Goal: Task Accomplishment & Management: Complete application form

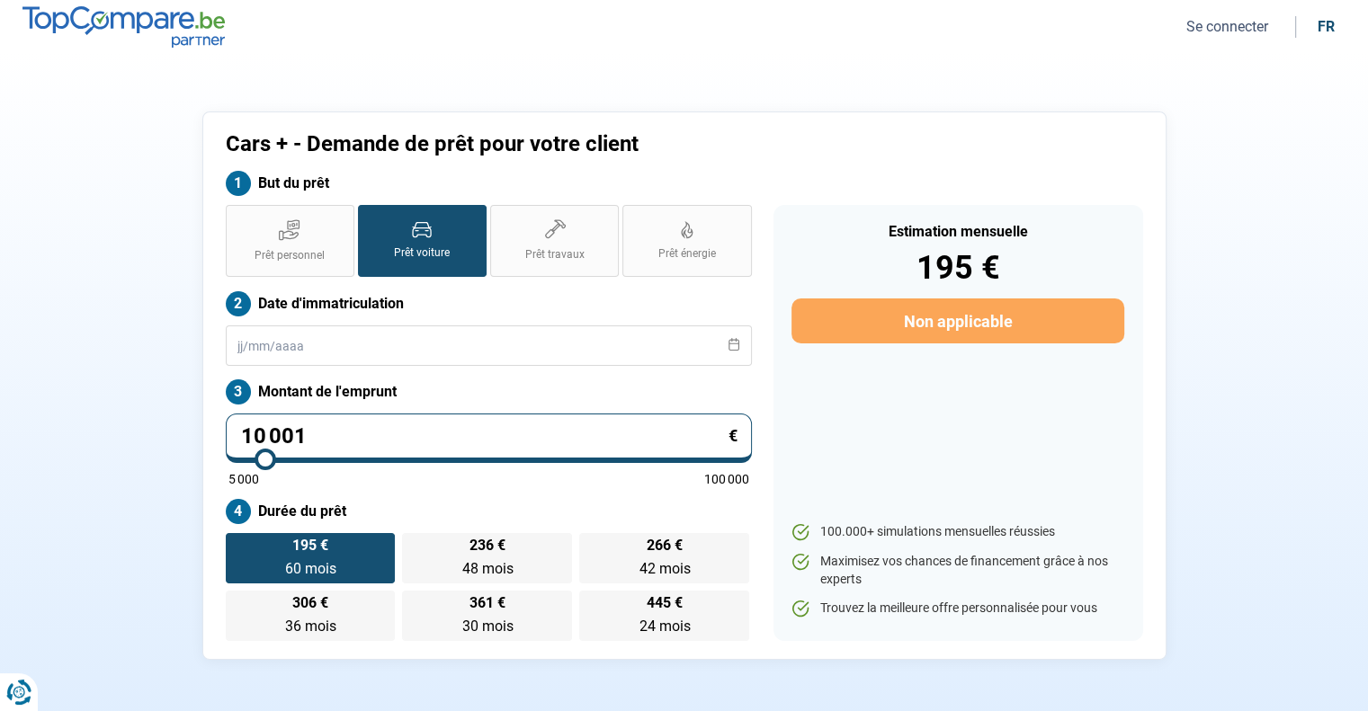
click at [1219, 28] on button "Se connecter" at bounding box center [1227, 26] width 93 height 19
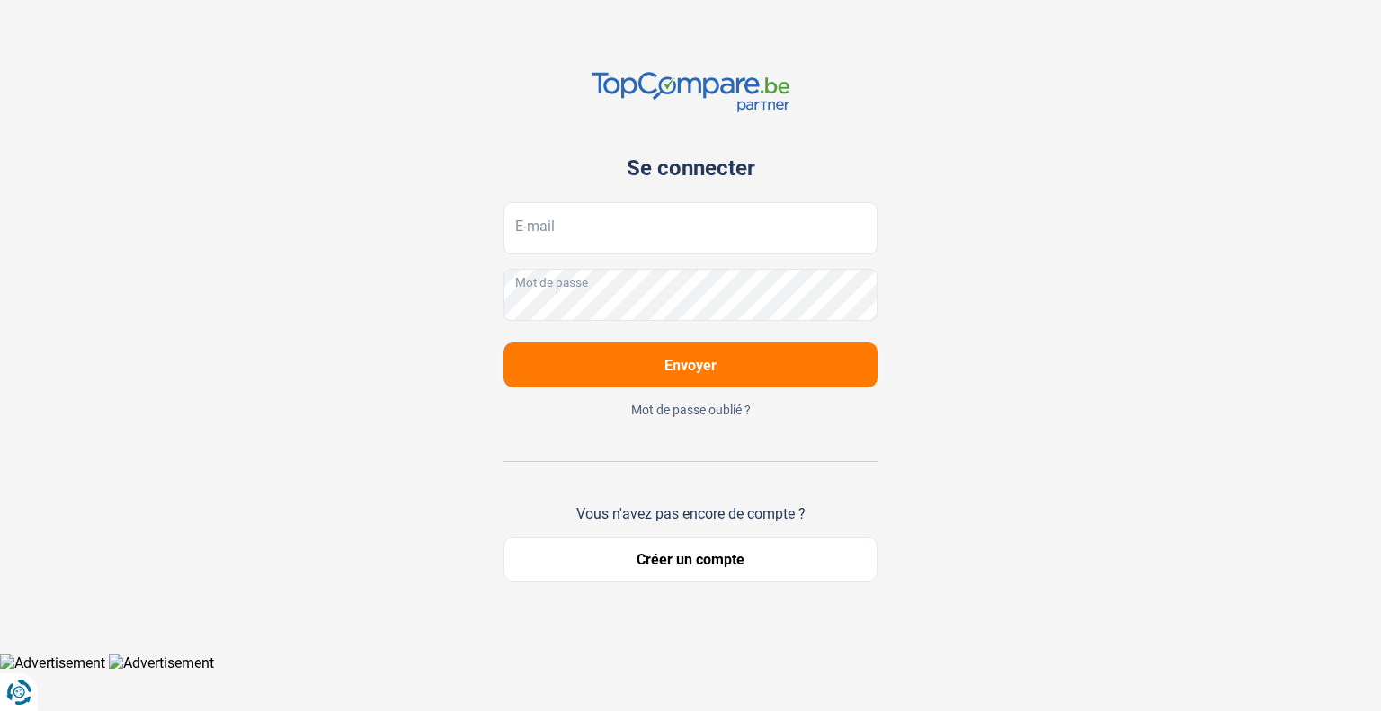
click at [713, 559] on button "Créer un compte" at bounding box center [691, 559] width 374 height 45
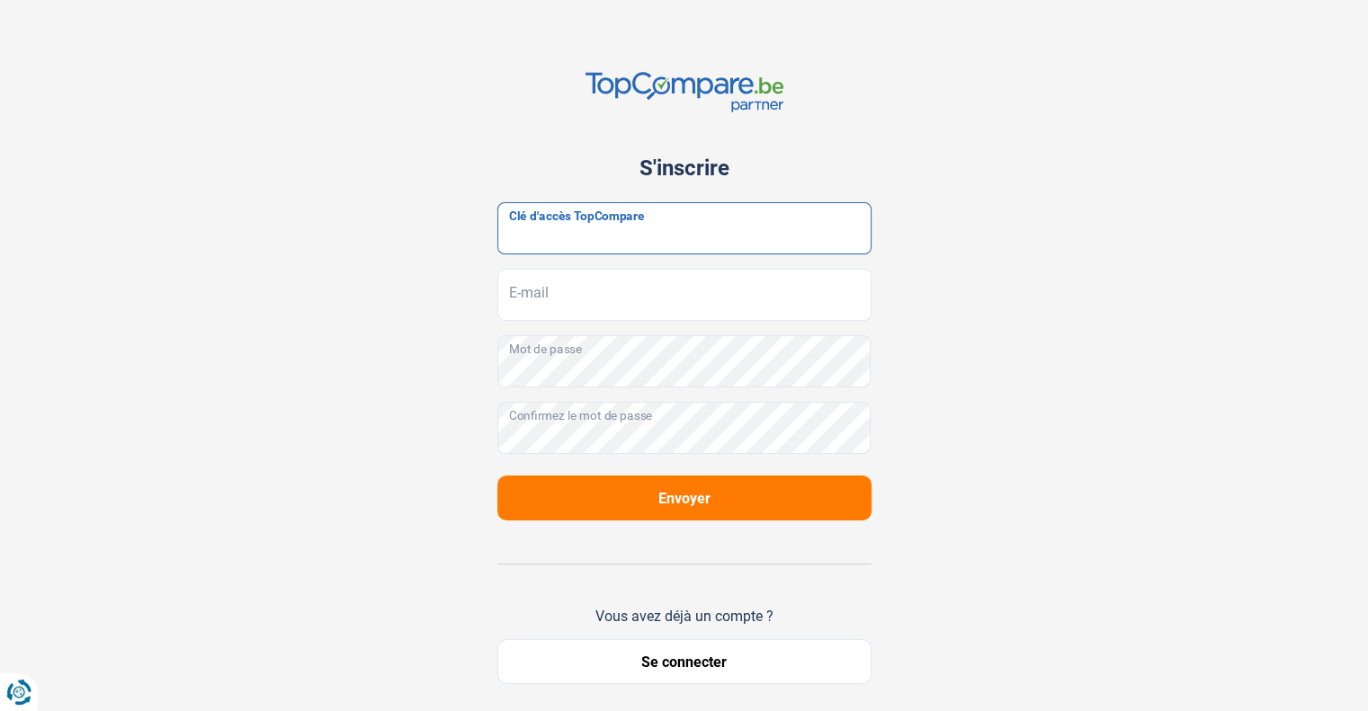
click at [589, 237] on input "Clé d'accès TopCompare" at bounding box center [684, 228] width 374 height 52
paste input "JrbfN@tcB24"
type input "JrbfN@tcB24"
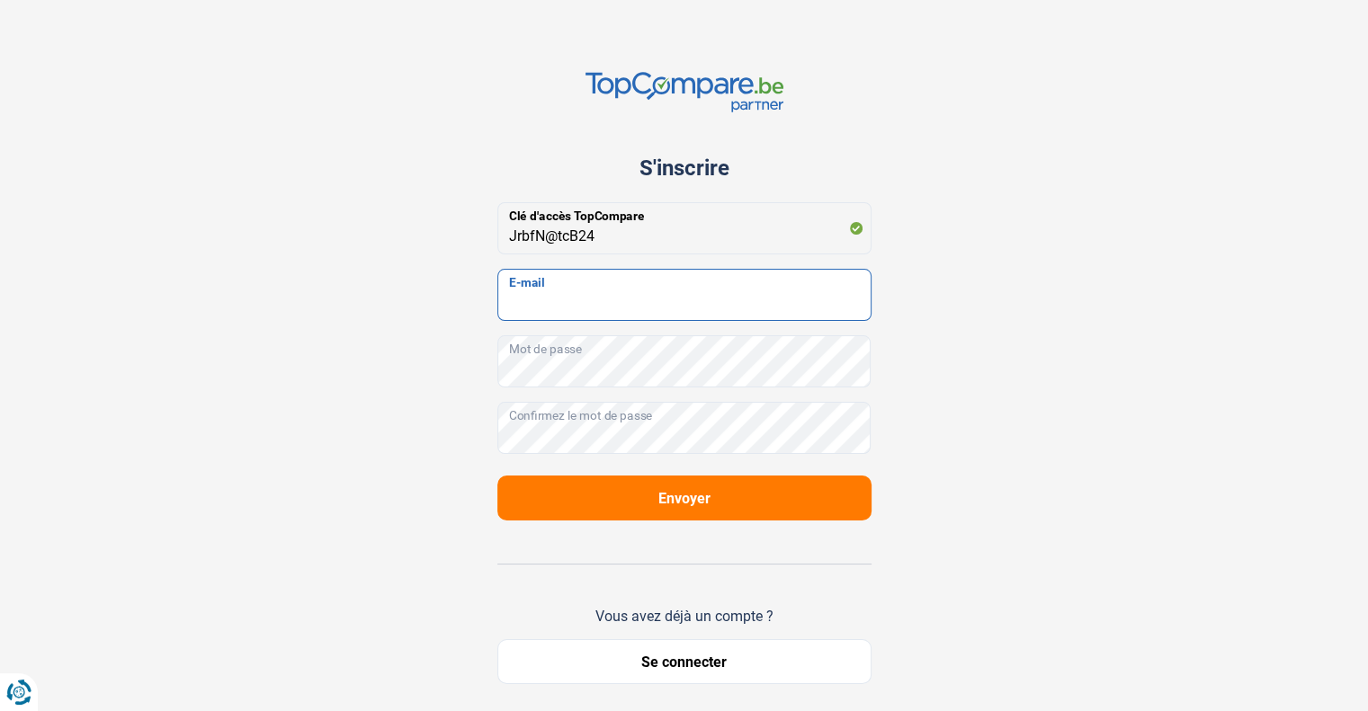
click at [590, 290] on input "E-mail" at bounding box center [684, 295] width 374 height 52
type input "[PERSON_NAME][EMAIL_ADDRESS][DOMAIN_NAME]"
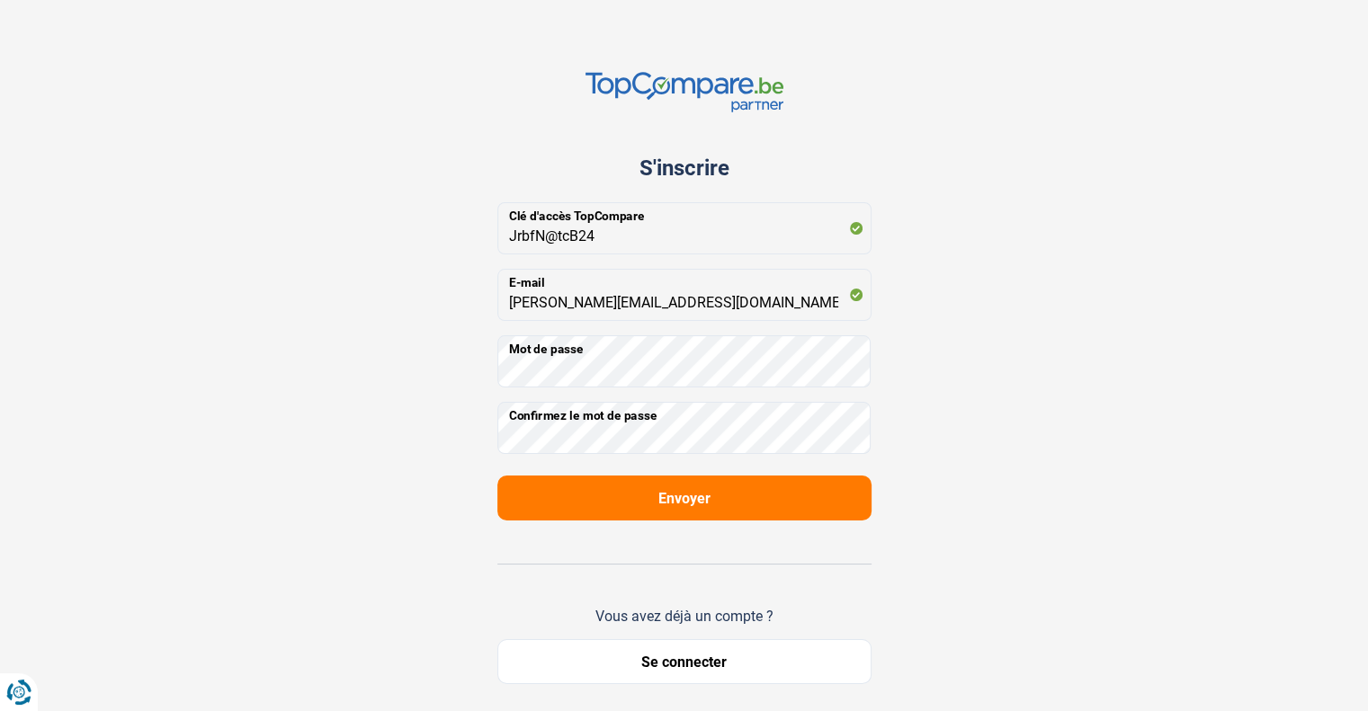
click at [651, 500] on button "Envoyer" at bounding box center [684, 498] width 374 height 45
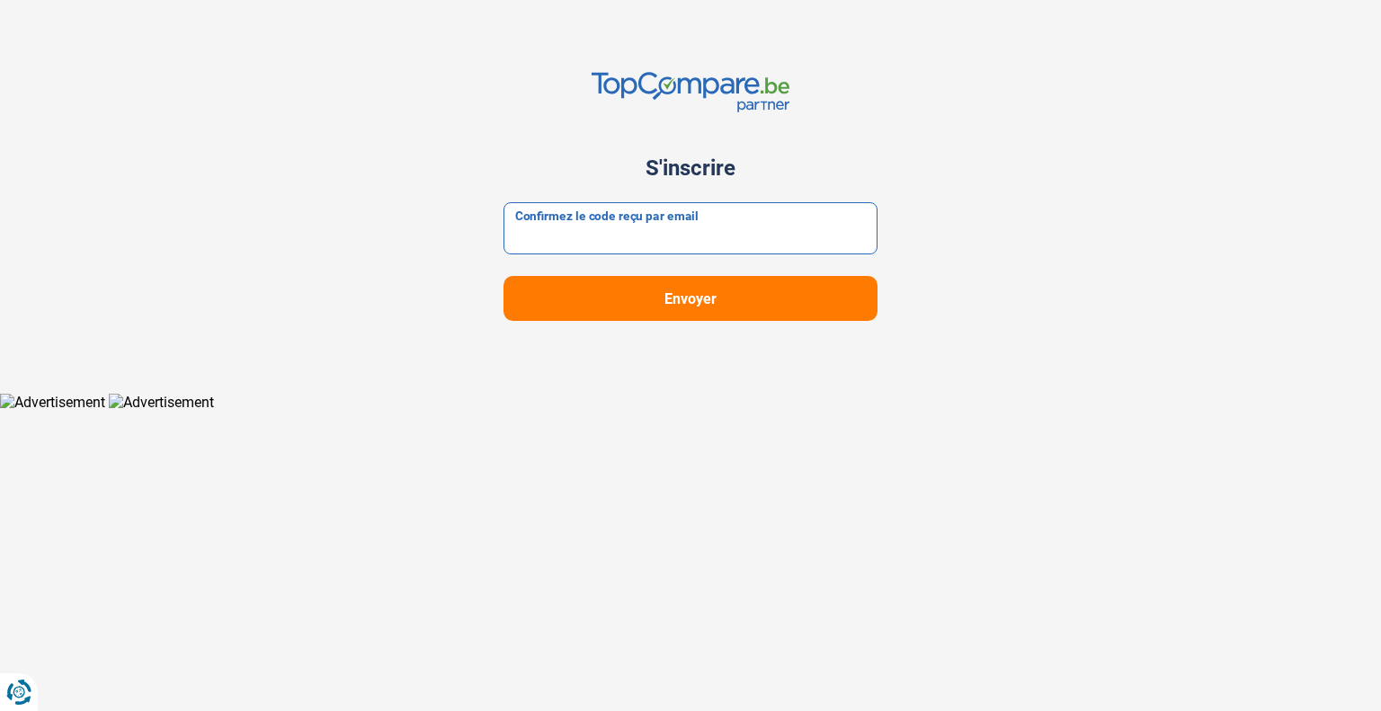
click at [550, 225] on input "Confirmez le code reçu par email" at bounding box center [691, 228] width 374 height 52
click at [541, 231] on input "0554009" at bounding box center [691, 228] width 374 height 52
type input "054009"
click at [713, 301] on span "Envoyer" at bounding box center [691, 298] width 52 height 17
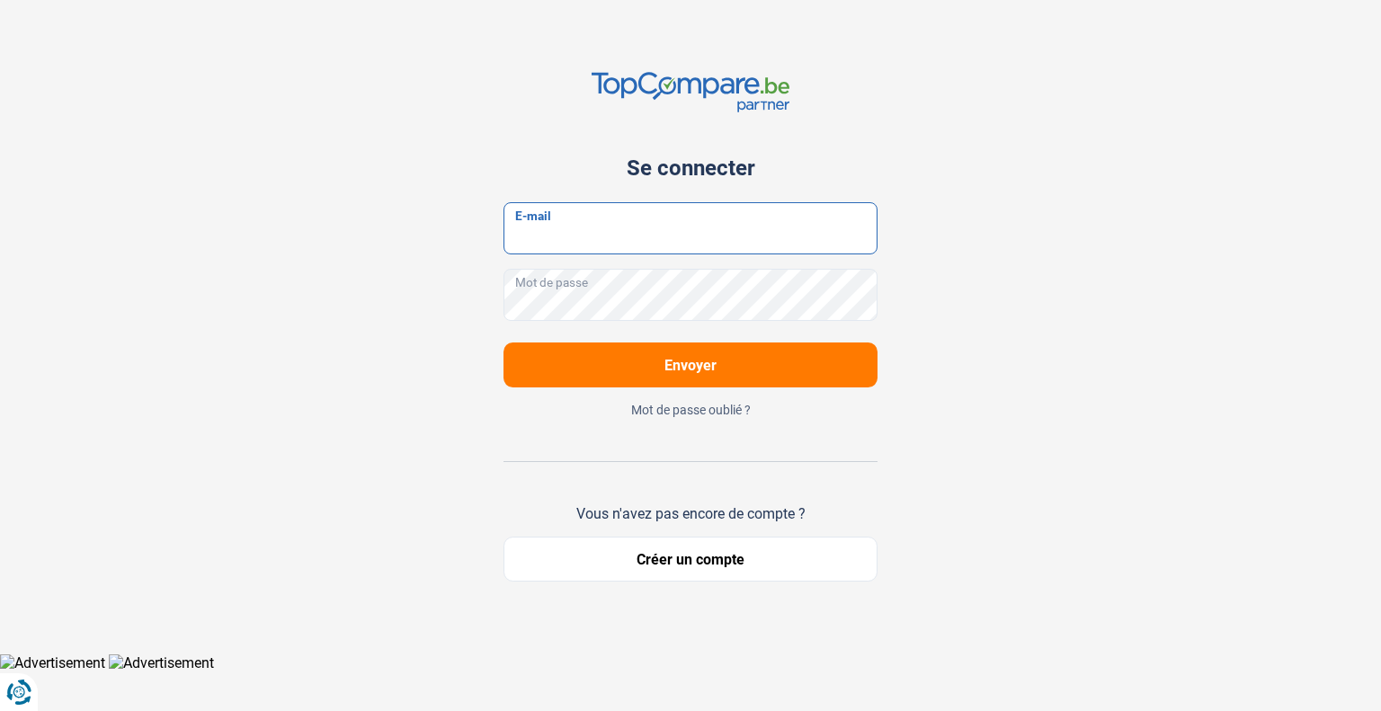
type input "[PERSON_NAME][EMAIL_ADDRESS][DOMAIN_NAME]"
click at [688, 363] on span "Envoyer" at bounding box center [691, 365] width 52 height 17
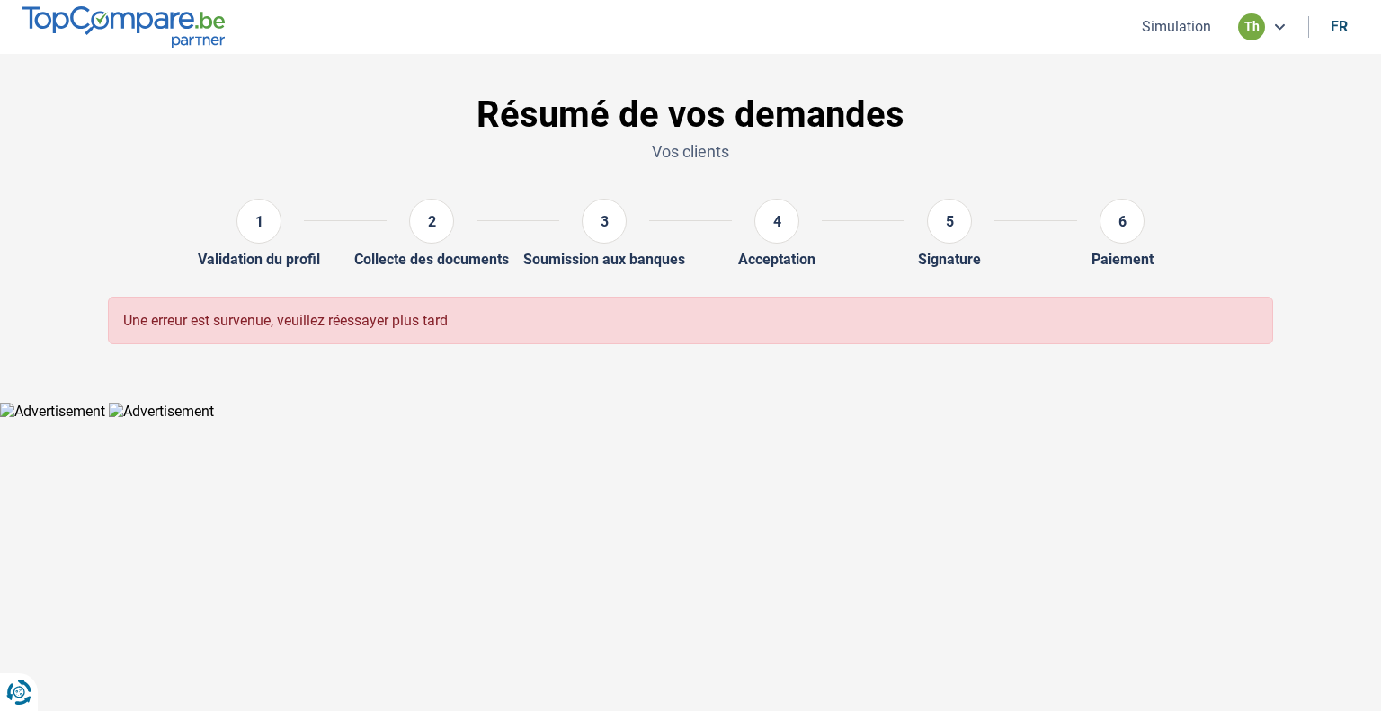
click at [1161, 28] on button "Simulation" at bounding box center [1177, 26] width 80 height 19
